Goal: Use online tool/utility

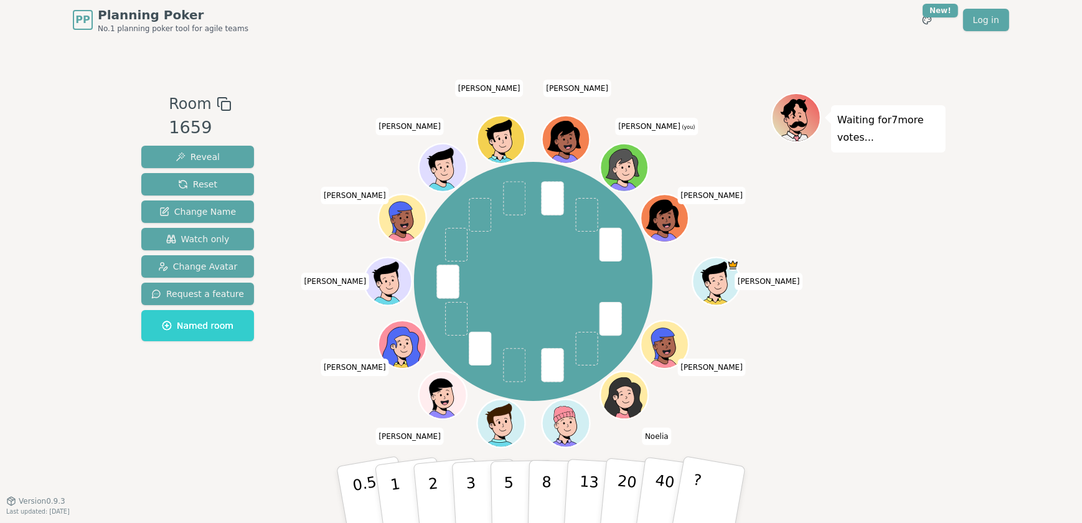
click at [471, 481] on p "3" at bounding box center [473, 509] width 14 height 68
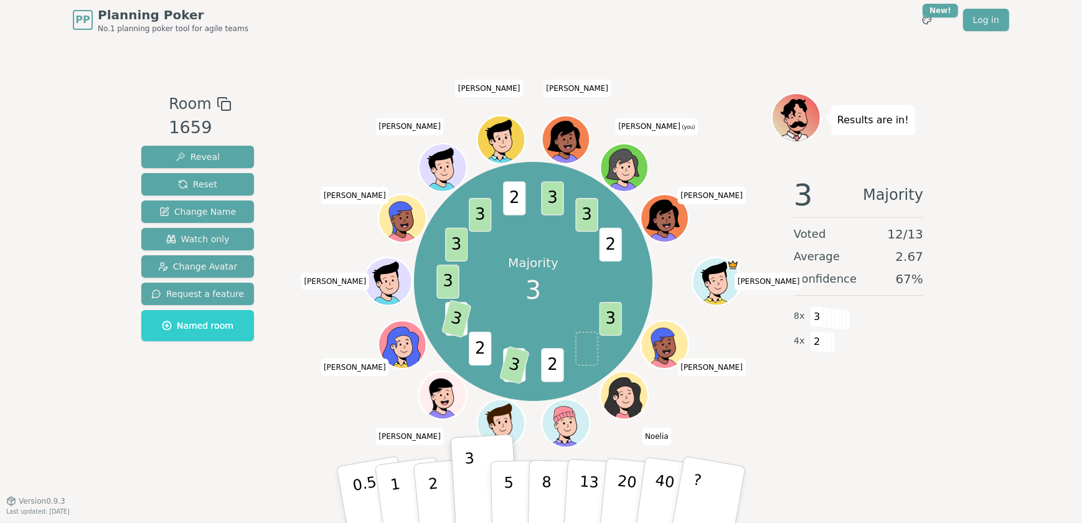
click at [214, 181] on button "Reset" at bounding box center [197, 184] width 113 height 22
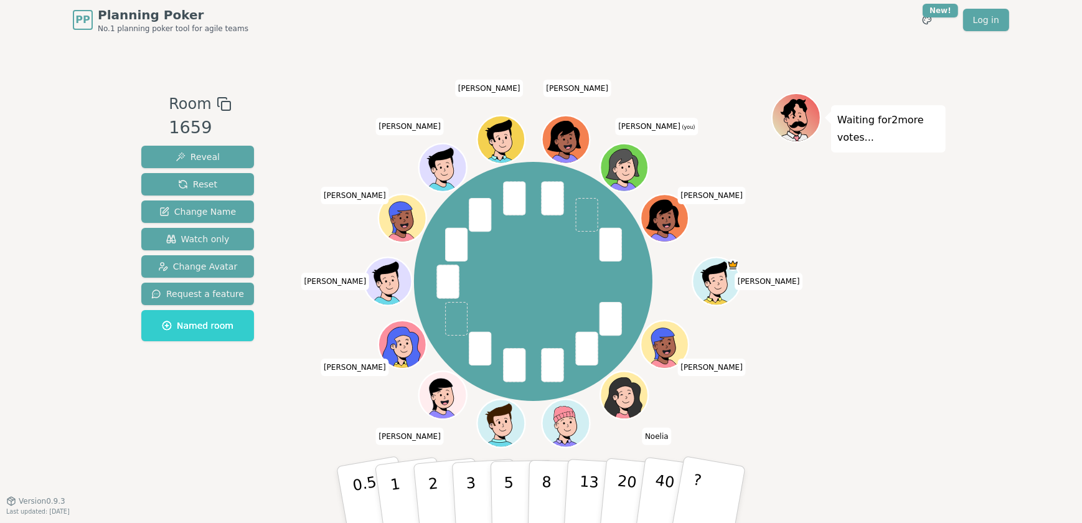
click at [438, 483] on button "2" at bounding box center [449, 507] width 71 height 99
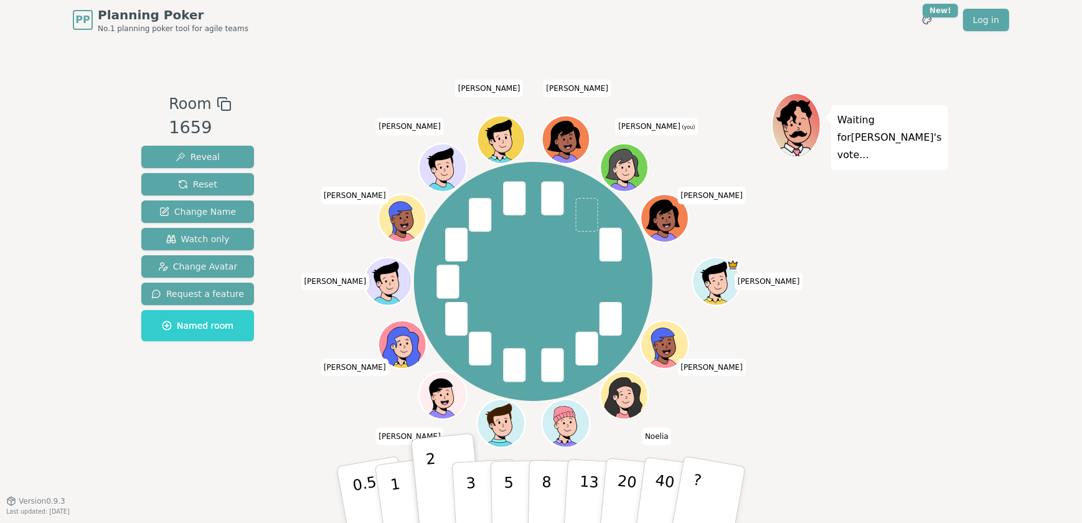
click at [438, 483] on button "2" at bounding box center [446, 482] width 71 height 99
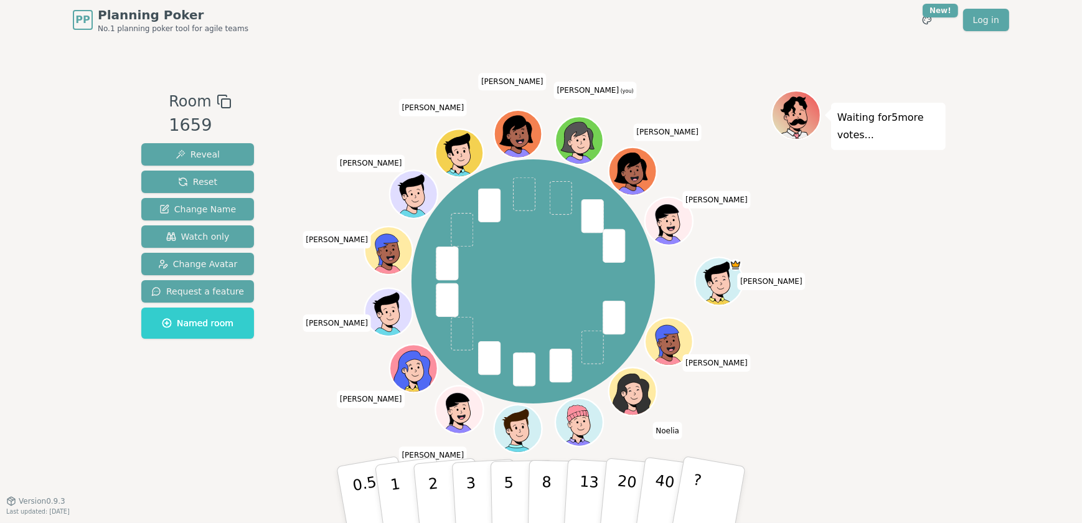
click at [435, 482] on p "2" at bounding box center [436, 509] width 16 height 68
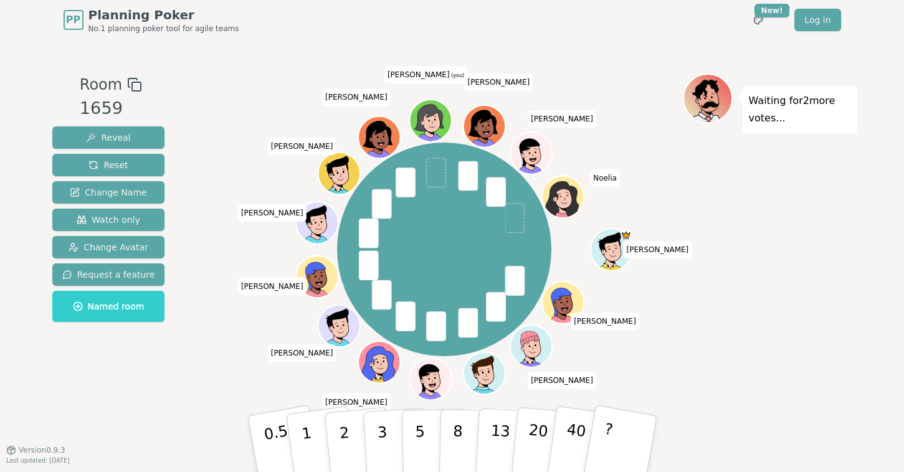
drag, startPoint x: 710, startPoint y: 413, endPoint x: 619, endPoint y: 414, distance: 90.9
click at [708, 412] on div "Waiting for 2 more votes..." at bounding box center [770, 244] width 174 height 343
click at [346, 421] on button "2" at bounding box center [359, 456] width 71 height 99
click at [371, 420] on button "3" at bounding box center [396, 456] width 68 height 97
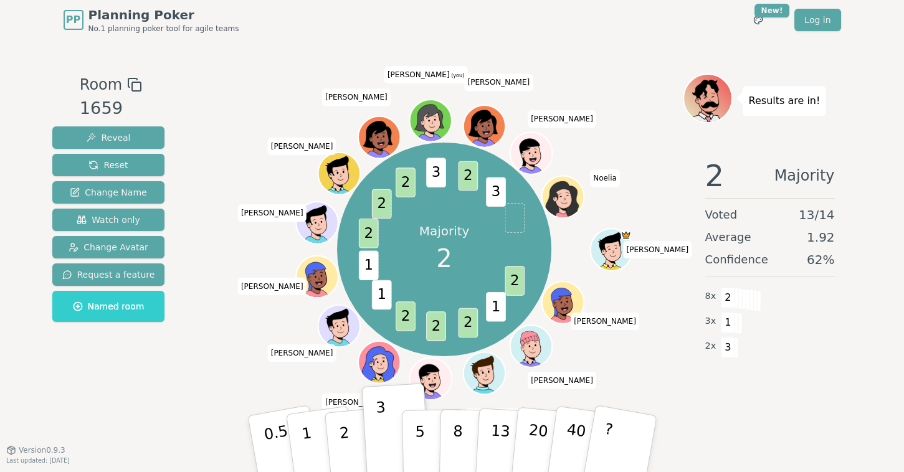
click at [346, 417] on button "2" at bounding box center [359, 456] width 71 height 99
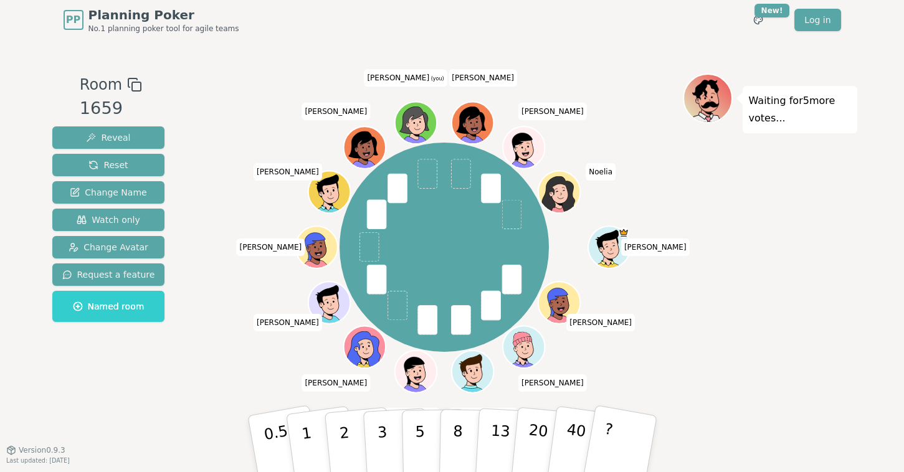
click at [879, 172] on div "PP Planning Poker No.1 planning poker tool for agile teams Toggle theme New! Lo…" at bounding box center [452, 236] width 904 height 472
click at [377, 424] on p "3" at bounding box center [384, 458] width 14 height 68
